Goal: Task Accomplishment & Management: Use online tool/utility

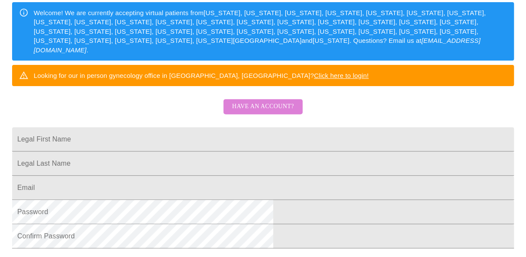
click at [265, 112] on span "Have an account?" at bounding box center [263, 106] width 62 height 11
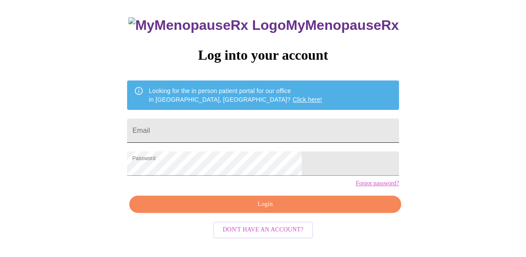
click at [228, 130] on input "Email" at bounding box center [262, 130] width 271 height 24
type input "[PERSON_NAME][EMAIL_ADDRESS][PERSON_NAME][DOMAIN_NAME]"
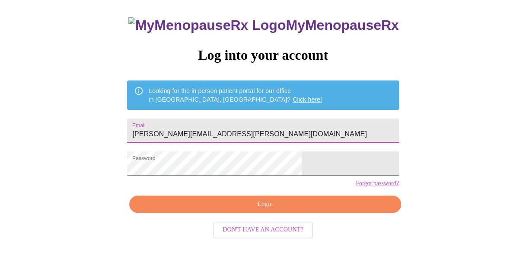
click at [246, 209] on span "Login" at bounding box center [264, 204] width 251 height 11
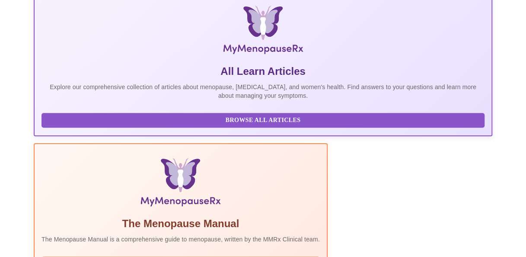
scroll to position [224, 0]
